Goal: Information Seeking & Learning: Learn about a topic

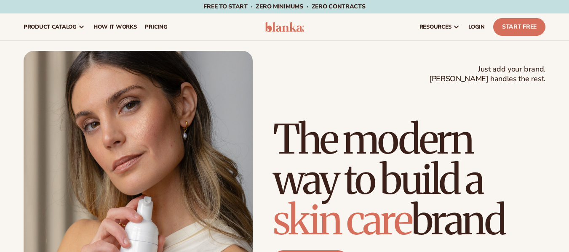
scroll to position [711, 0]
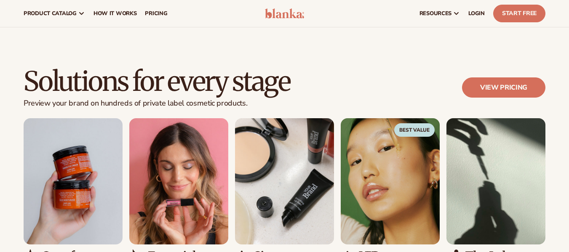
click at [455, 56] on div "Solutions for every stage Preview your brand on hundreds of private label cosme…" at bounding box center [284, 180] width 569 height 293
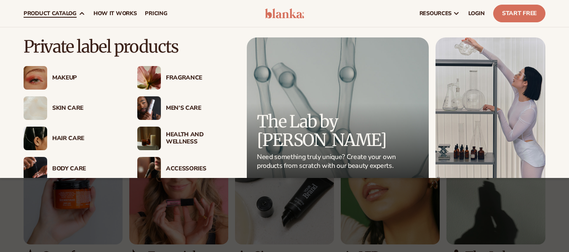
click at [37, 111] on img at bounding box center [36, 108] width 24 height 24
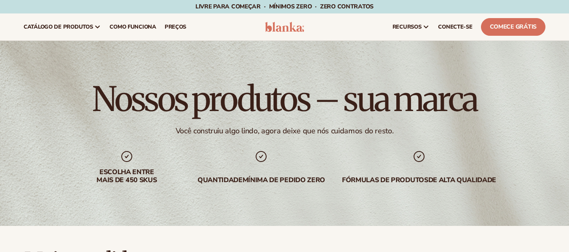
drag, startPoint x: 575, startPoint y: 27, endPoint x: 575, endPoint y: 10, distance: 17.3
click at [569, 10] on html "Pular para o conteúdo Livre para começar · Mínimos ZERO · ZERO contratos · Livr…" at bounding box center [284, 126] width 569 height 252
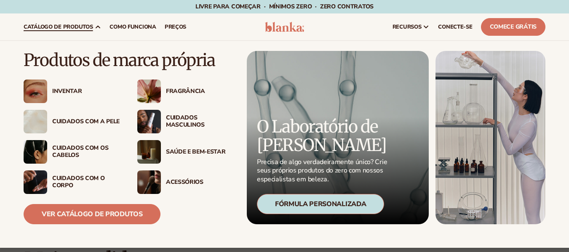
click at [48, 127] on div "Cuidados com a pele" at bounding box center [72, 122] width 97 height 24
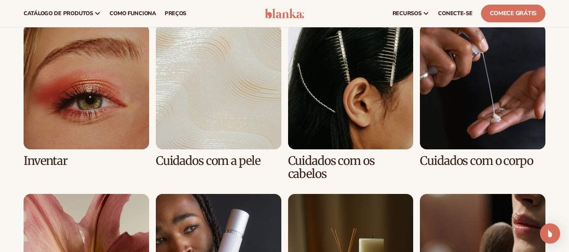
scroll to position [608, 0]
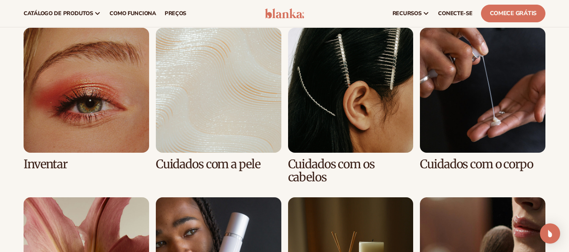
click at [485, 72] on link "4 / 8" at bounding box center [482, 100] width 125 height 144
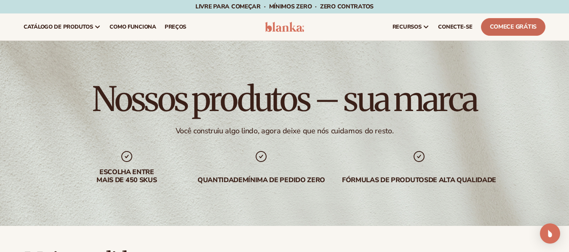
click at [506, 30] on font "Comece grátis" at bounding box center [513, 27] width 47 height 8
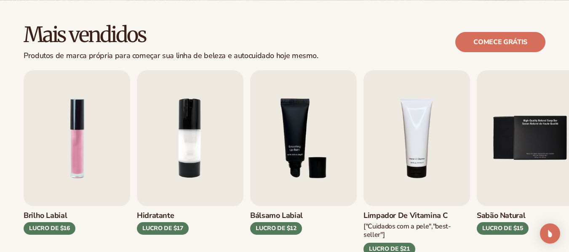
scroll to position [229, 0]
